Goal: Task Accomplishment & Management: Use online tool/utility

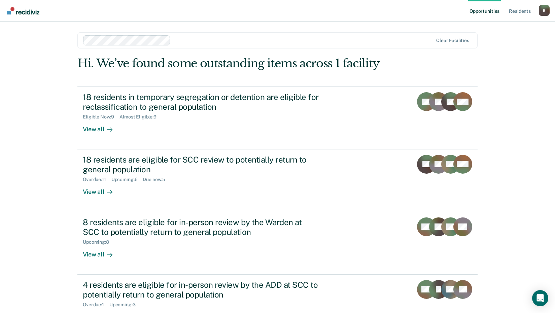
scroll to position [24, 0]
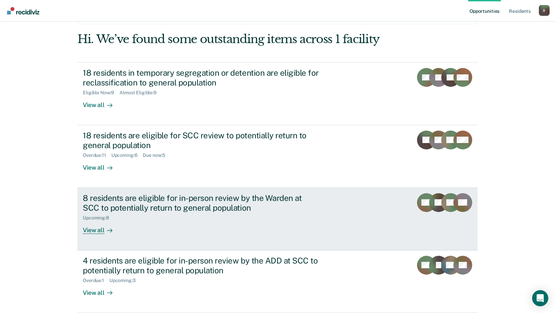
click at [216, 205] on div "8 residents are eligible for in-person review by the Warden at SCC to potential…" at bounding box center [201, 203] width 236 height 20
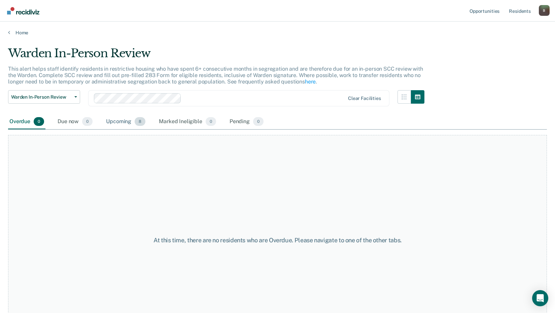
click at [120, 126] on div "Upcoming 8" at bounding box center [126, 122] width 42 height 15
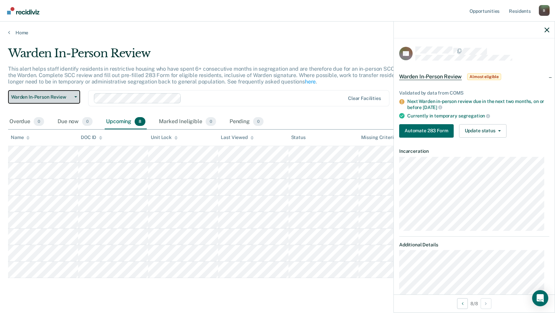
click at [75, 94] on button "Warden In-Person Review" at bounding box center [44, 96] width 72 height 13
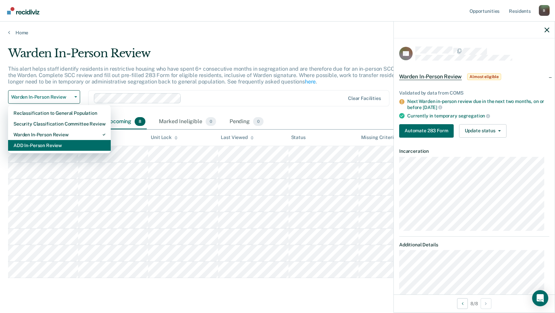
click at [53, 149] on div "ADD In-Person Review" at bounding box center [59, 145] width 92 height 11
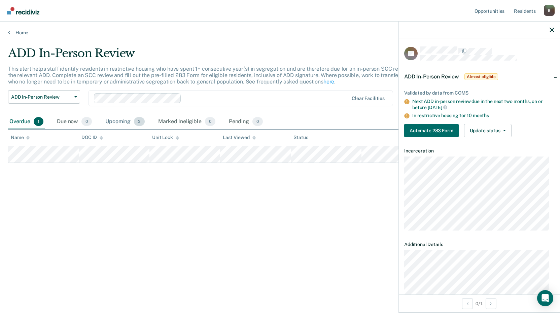
click at [128, 122] on div "Upcoming 3" at bounding box center [125, 122] width 42 height 15
